Goal: Task Accomplishment & Management: Manage account settings

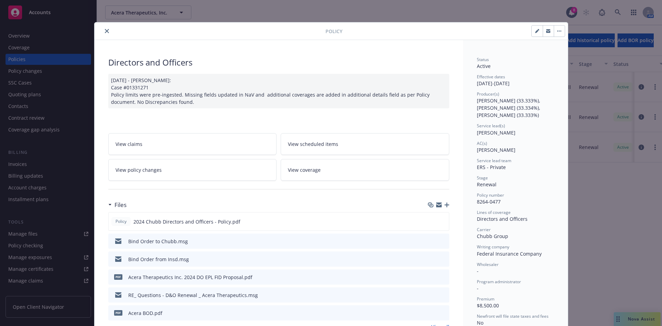
click at [105, 31] on icon "close" at bounding box center [107, 31] width 4 height 4
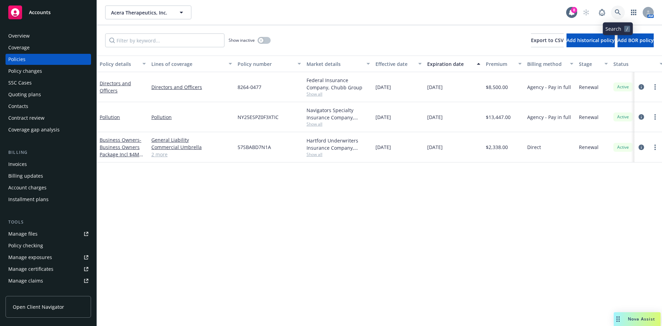
click at [613, 8] on link at bounding box center [618, 13] width 14 height 14
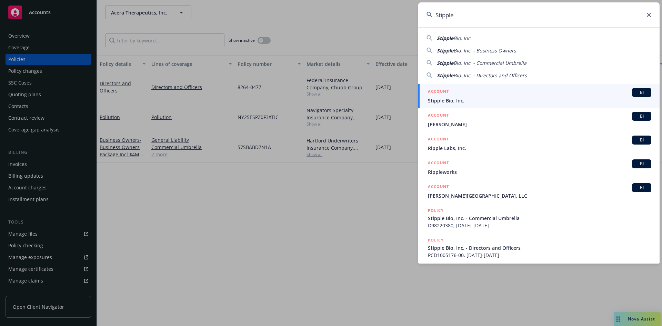
type input "Stipple"
click at [470, 98] on span "Stipple Bio, Inc." at bounding box center [539, 100] width 223 height 7
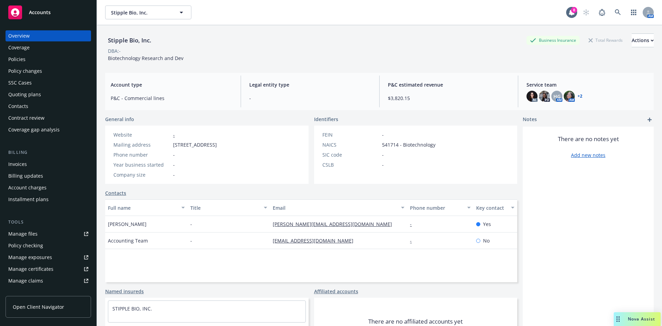
click at [39, 62] on div "Policies" at bounding box center [48, 59] width 80 height 11
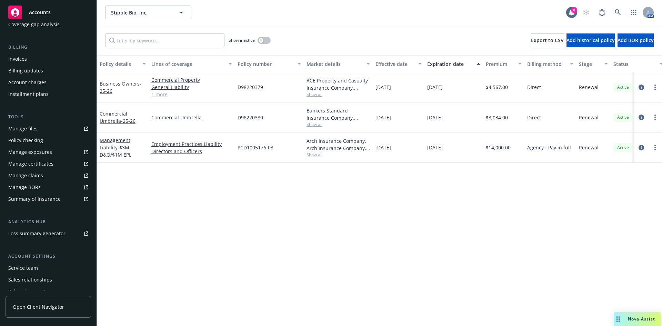
scroll to position [135, 0]
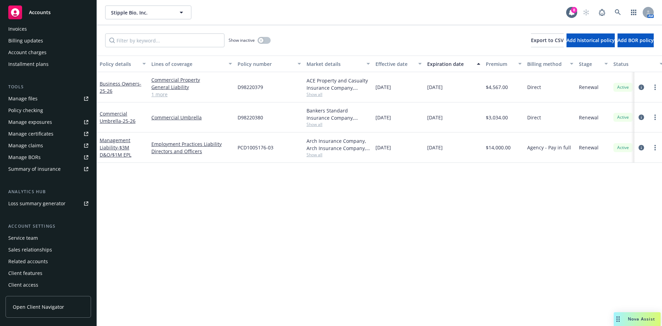
click at [32, 237] on div "Service team" at bounding box center [23, 237] width 30 height 11
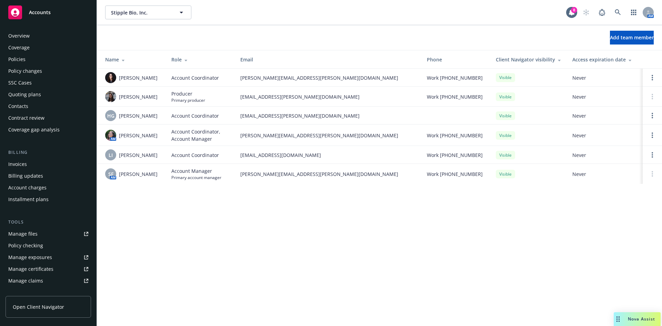
click at [19, 59] on div "Policies" at bounding box center [16, 59] width 17 height 11
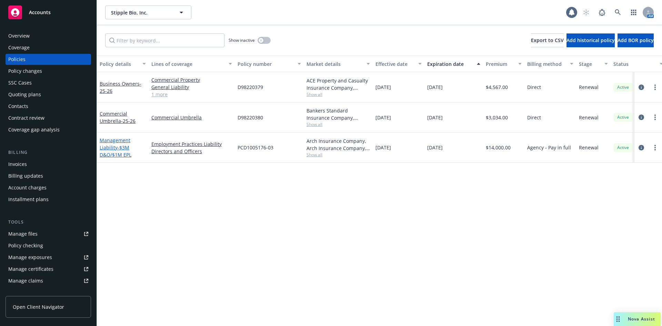
click at [111, 153] on span "- $3M D&O/$1M EPL" at bounding box center [116, 151] width 32 height 14
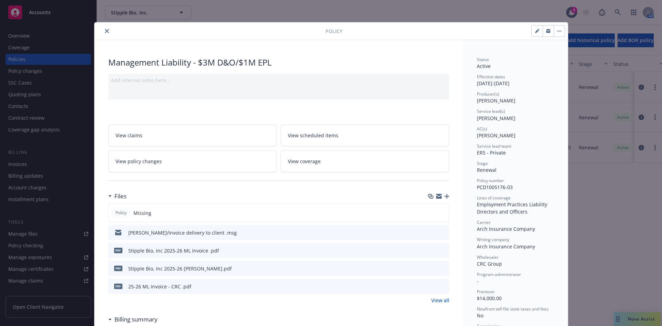
click at [105, 29] on icon "close" at bounding box center [107, 31] width 4 height 4
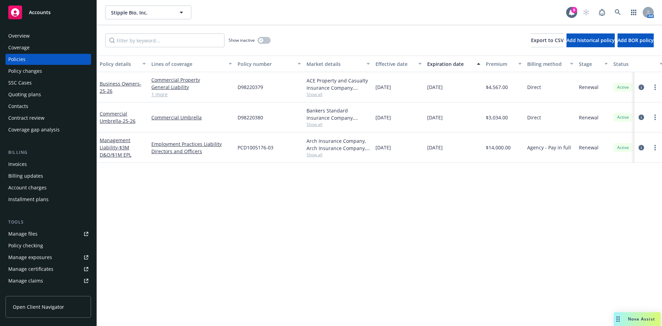
click at [347, 285] on div "Policy details Lines of coverage Policy number Market details Effective date Ex…" at bounding box center [379, 190] width 565 height 270
click at [270, 266] on div "Policy details Lines of coverage Policy number Market details Effective date Ex…" at bounding box center [379, 190] width 565 height 270
click at [207, 254] on div "Policy details Lines of coverage Policy number Market details Effective date Ex…" at bounding box center [379, 190] width 565 height 270
click at [113, 157] on span "- $3M D&O/$1M EPL" at bounding box center [116, 151] width 32 height 14
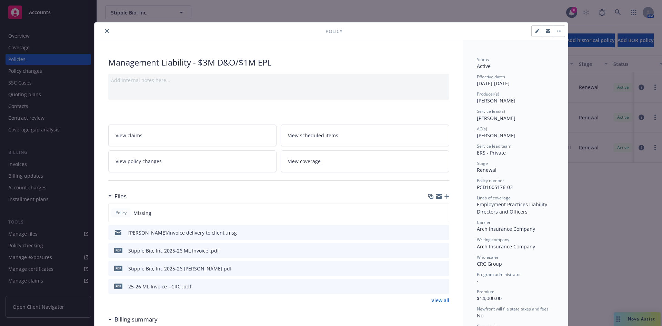
scroll to position [21, 0]
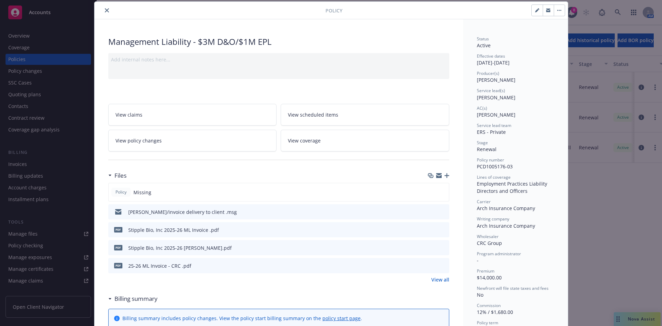
click at [444, 175] on icon "button" at bounding box center [446, 175] width 5 height 5
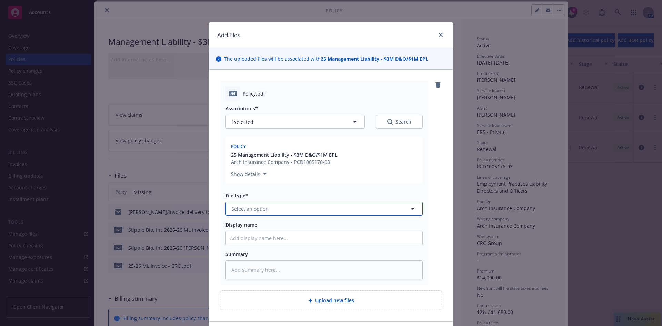
click at [237, 212] on span "Select an option" at bounding box center [249, 208] width 37 height 7
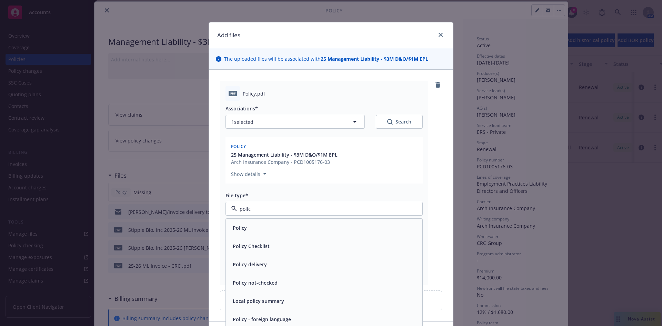
type input "policy"
click at [246, 234] on div "Policy" at bounding box center [324, 227] width 196 height 18
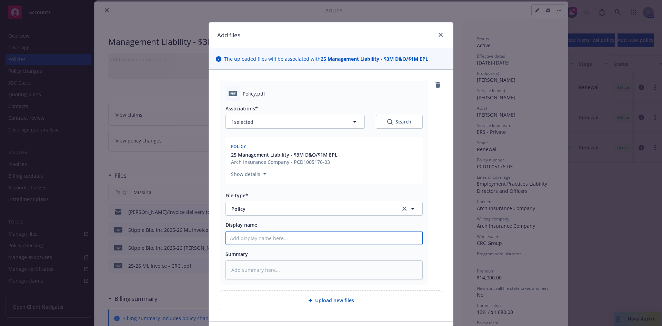
click at [231, 237] on input "Display name" at bounding box center [324, 237] width 196 height 13
click at [247, 236] on input "Display name" at bounding box center [324, 237] width 196 height 13
paste input "Stipple Bio"
type textarea "x"
type input "Stipple Bio"
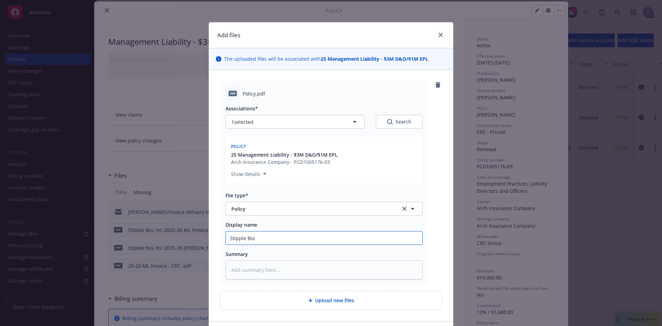
type textarea "x"
type input "Stipple Bio,"
type textarea "x"
type input "Stipple Bio,"
type textarea "x"
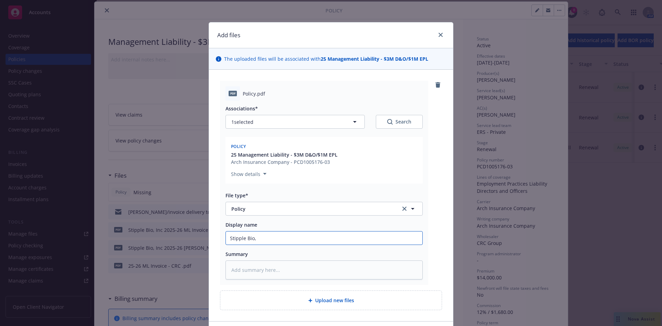
type input "Stipple Bio, I"
type textarea "x"
type input "Stipple Bio, In"
type textarea "x"
type input "Stipple Bio, Inc"
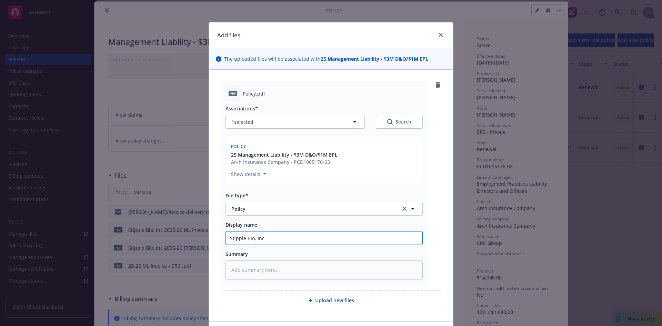
type textarea "x"
type input "Stipple Bio, Inc"
type textarea "x"
type input "Stipple Bio, Inc 2"
type textarea "x"
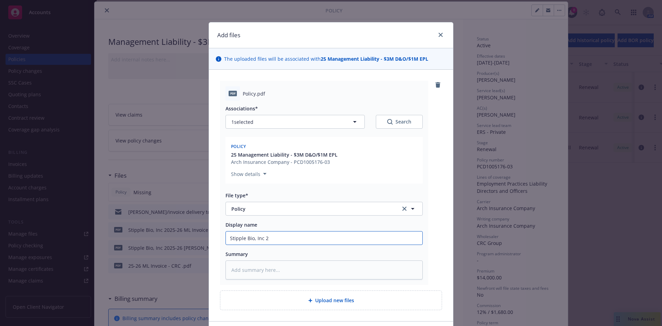
type input "Stipple Bio, Inc 20"
type textarea "x"
type input "Stipple Bio, Inc 202"
type textarea "x"
type input "Stipple Bio, Inc 2025"
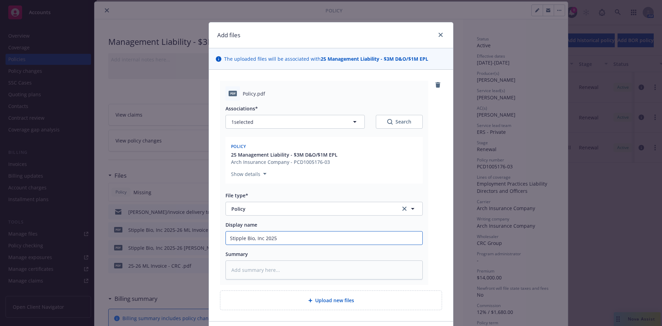
type textarea "x"
type input "Stipple Bio, Inc 2025-"
type textarea "x"
type input "Stipple Bio, Inc 2025-2"
type textarea "x"
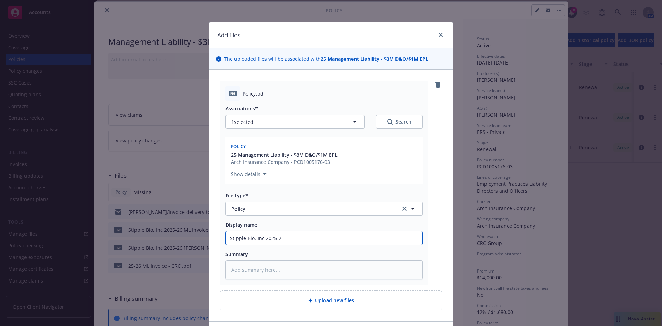
type input "Stipple Bio, Inc 2025-26"
type textarea "x"
type input "Stipple Bio, Inc 2025-26"
type textarea "x"
type input "Stipple Bio, Inc 2025-26 M"
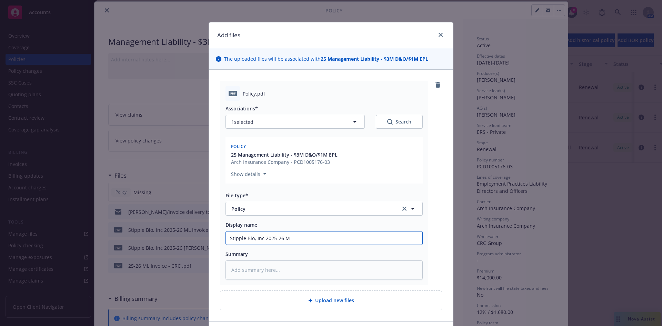
type textarea "x"
type input "Stipple Bio, Inc 2025-26 ML"
type textarea "x"
type input "Stipple Bio, Inc 2025-26 ML"
type textarea "x"
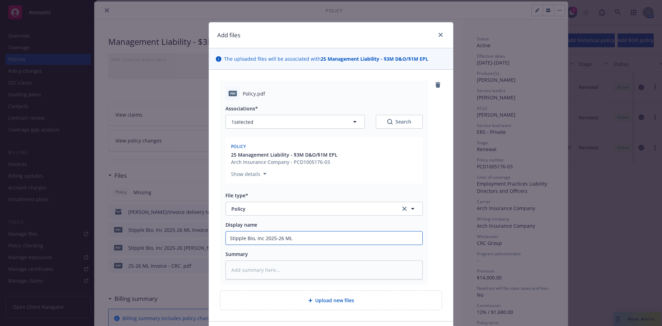
type input "Stipple Bio, Inc 2025-26 ML P"
type textarea "x"
type input "Stipple Bio, Inc 2025-26 ML Po"
type textarea "x"
type input "Stipple Bio, Inc 2025-26 ML Pol"
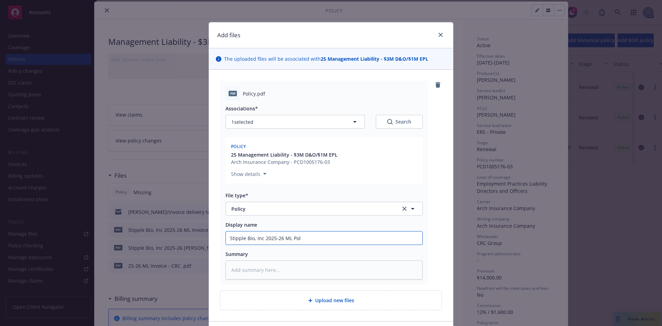
type textarea "x"
type input "Stipple Bio, Inc 2025-26 [PERSON_NAME]"
type textarea "x"
type input "Stipple Bio, Inc 2025-26 [PERSON_NAME]"
type textarea "x"
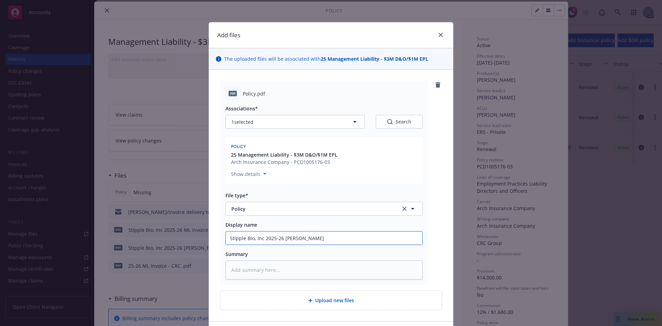
type input "Stipple Bio, Inc 2025-26 ML Policy"
type textarea "x"
type input "Stipple Bio, Inc 2025-26 ML Policy"
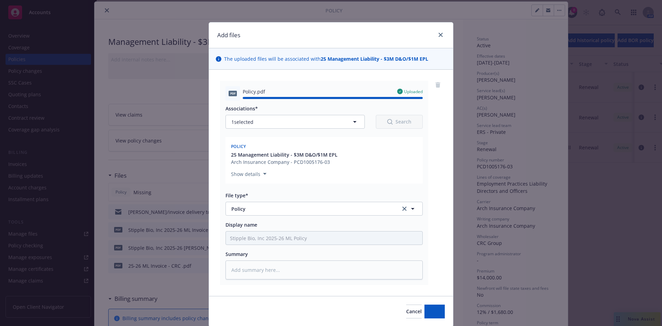
type textarea "x"
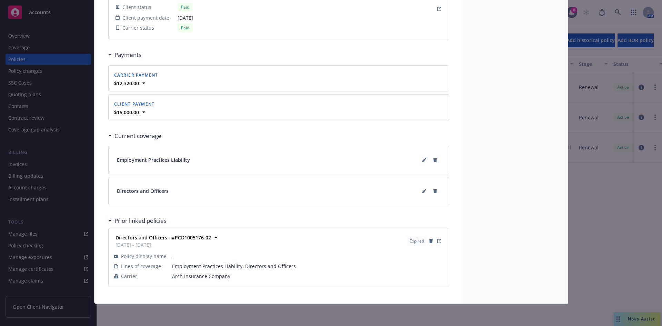
scroll to position [0, 0]
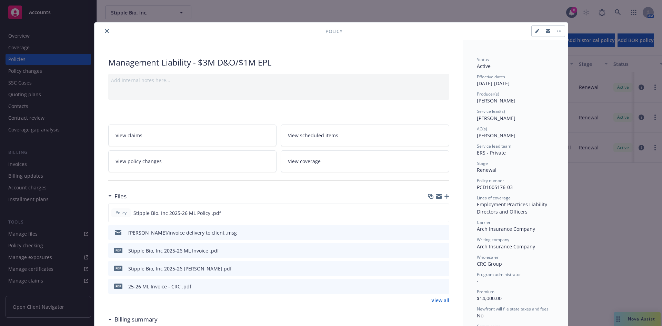
click at [106, 29] on button "close" at bounding box center [107, 31] width 8 height 8
